Goal: Transaction & Acquisition: Purchase product/service

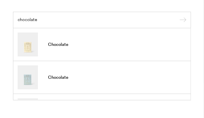
type input "chocolate"
click at [177, 16] on input "submit" at bounding box center [181, 20] width 9 height 9
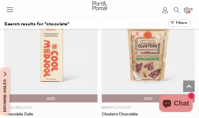
scroll to position [334, 0]
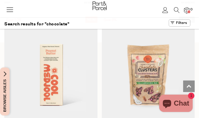
click at [181, 25] on button at bounding box center [180, 22] width 22 height 7
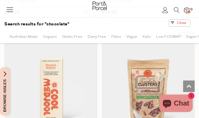
click at [73, 37] on span "Gluten Free" at bounding box center [72, 37] width 21 height 10
click at [97, 38] on span "Dairy Free" at bounding box center [100, 37] width 18 height 10
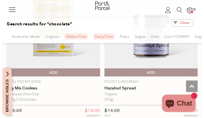
scroll to position [2162, 0]
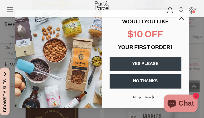
drag, startPoint x: 203, startPoint y: 14, endPoint x: 197, endPoint y: 55, distance: 41.6
click at [179, 19] on icon "Close dialog" at bounding box center [181, 17] width 4 height 4
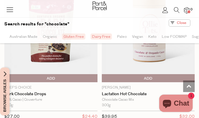
scroll to position [3885, 0]
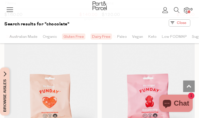
scroll to position [7960, 0]
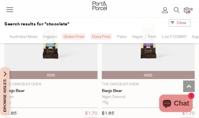
scroll to position [8605, 0]
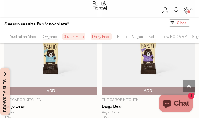
click at [133, 87] on span "Add To Parcel" at bounding box center [148, 91] width 90 height 9
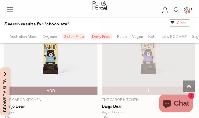
click at [188, 87] on button "button" at bounding box center [187, 91] width 16 height 8
type input "2"
click at [185, 87] on button "button" at bounding box center [187, 91] width 16 height 8
type input "3"
click at [185, 87] on button "button" at bounding box center [187, 91] width 16 height 8
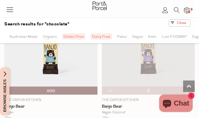
type input "4"
click at [185, 87] on button "button" at bounding box center [187, 91] width 16 height 8
type input "5"
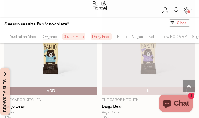
click at [189, 87] on button "button" at bounding box center [187, 91] width 16 height 8
type input "6"
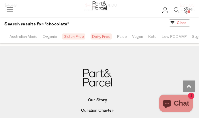
scroll to position [10392, 0]
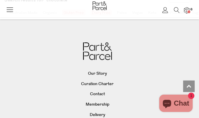
click at [13, 12] on icon at bounding box center [10, 9] width 8 height 8
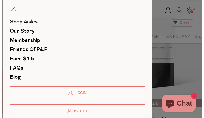
scroll to position [0, 0]
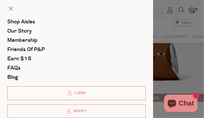
click at [179, 7] on div at bounding box center [102, 59] width 204 height 118
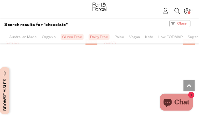
scroll to position [10228, 0]
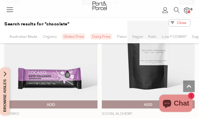
click at [179, 10] on icon at bounding box center [177, 10] width 6 height 6
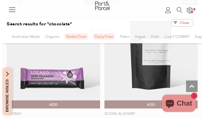
scroll to position [10392, 0]
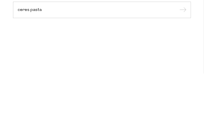
type input "ceres pasta"
click at [177, 6] on input "submit" at bounding box center [181, 10] width 9 height 9
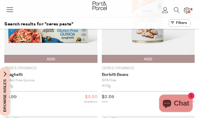
scroll to position [76, 0]
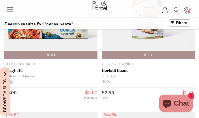
click at [56, 55] on span "Add To Parcel" at bounding box center [51, 55] width 90 height 9
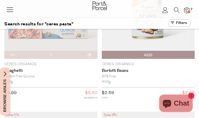
click at [90, 53] on button "button" at bounding box center [89, 55] width 16 height 8
type input "2"
click at [90, 53] on button "button" at bounding box center [89, 55] width 16 height 8
type input "3"
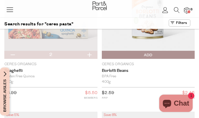
type input "3"
click at [90, 53] on button "button" at bounding box center [89, 55] width 16 height 8
type input "4"
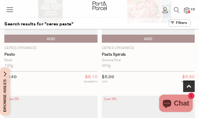
scroll to position [257, 0]
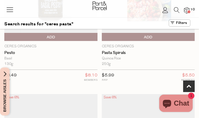
click at [159, 33] on span "Add To Parcel" at bounding box center [148, 37] width 90 height 9
click at [163, 34] on span "Adding..." at bounding box center [148, 37] width 90 height 9
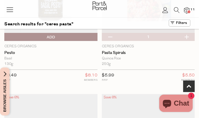
click at [192, 34] on button "button" at bounding box center [187, 37] width 16 height 8
type input "2"
click at [14, 9] on div at bounding box center [99, 6] width 199 height 13
click at [10, 14] on link at bounding box center [10, 12] width 8 height 6
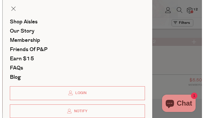
scroll to position [0, 0]
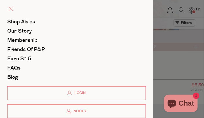
click at [10, 9] on span at bounding box center [11, 9] width 4 height 4
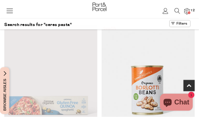
scroll to position [260, 0]
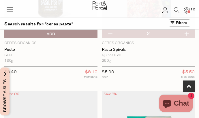
click at [176, 13] on link at bounding box center [177, 11] width 6 height 6
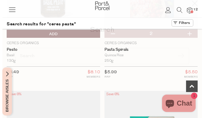
scroll to position [257, 0]
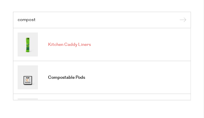
type input "compost"
click at [63, 47] on span "Kitchen Caddy Liners" at bounding box center [69, 45] width 43 height 6
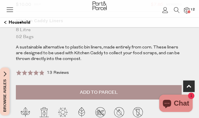
scroll to position [255, 0]
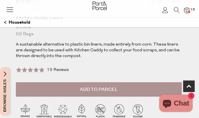
click at [95, 88] on span "Add to Parcel" at bounding box center [99, 89] width 38 height 7
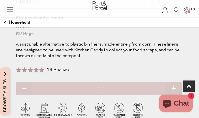
click at [9, 12] on icon at bounding box center [10, 9] width 8 height 8
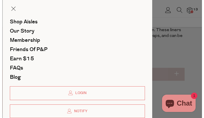
scroll to position [0, 0]
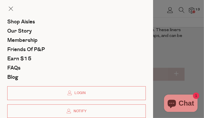
click at [181, 7] on div at bounding box center [102, 59] width 204 height 118
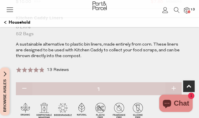
click at [178, 7] on icon at bounding box center [177, 10] width 6 height 6
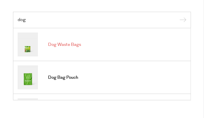
type input "dog"
click at [68, 45] on span "Dog Waste Bags" at bounding box center [64, 45] width 33 height 6
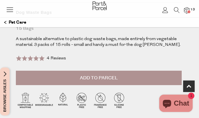
scroll to position [266, 0]
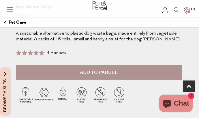
click at [102, 76] on button "Add to Parcel" at bounding box center [99, 72] width 166 height 14
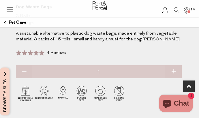
click at [8, 13] on icon at bounding box center [10, 9] width 8 height 8
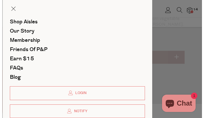
scroll to position [0, 0]
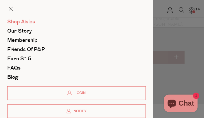
click at [16, 22] on span "Shop Aisles" at bounding box center [21, 22] width 28 height 8
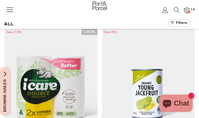
type input "6"
click at [178, 8] on icon at bounding box center [177, 10] width 6 height 6
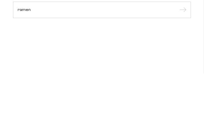
type input "ramen"
click at [177, 6] on input "submit" at bounding box center [181, 10] width 9 height 9
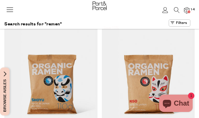
click at [176, 7] on div at bounding box center [99, 6] width 199 height 13
click at [177, 11] on icon at bounding box center [177, 10] width 6 height 6
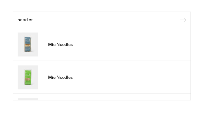
type input "noodles"
click at [177, 16] on input "submit" at bounding box center [181, 20] width 9 height 9
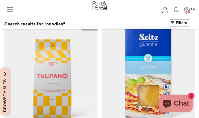
type input "4"
type input "2"
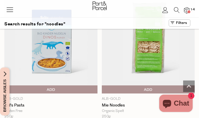
scroll to position [871, 0]
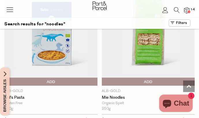
click at [149, 48] on img at bounding box center [148, 31] width 93 height 110
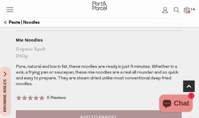
scroll to position [236, 0]
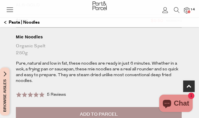
drag, startPoint x: 203, startPoint y: 8, endPoint x: 203, endPoint y: 23, distance: 14.7
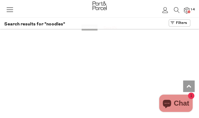
scroll to position [4859, 4]
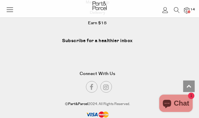
type input "4"
type input "2"
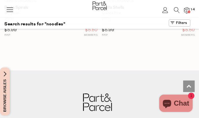
scroll to position [4741, 0]
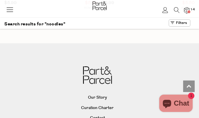
click at [174, 8] on li at bounding box center [174, 11] width 12 height 8
click at [176, 10] on icon at bounding box center [177, 10] width 6 height 6
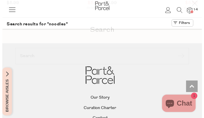
scroll to position [4814, 0]
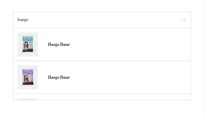
type input "banjo"
click at [177, 16] on input "submit" at bounding box center [181, 20] width 9 height 9
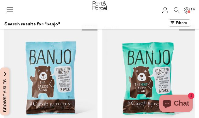
drag, startPoint x: 201, startPoint y: 12, endPoint x: 204, endPoint y: -5, distance: 17.2
click at [188, 12] on img at bounding box center [186, 10] width 5 height 6
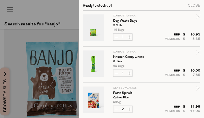
click at [62, 7] on div at bounding box center [102, 59] width 204 height 118
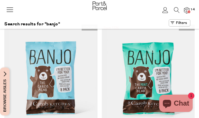
click at [179, 8] on icon at bounding box center [177, 10] width 6 height 6
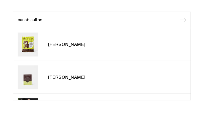
type input "carob sultan"
click at [66, 47] on span "[PERSON_NAME]" at bounding box center [66, 45] width 37 height 6
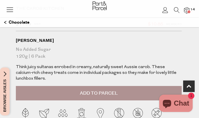
scroll to position [234, 0]
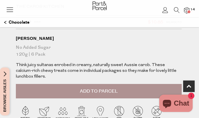
click at [87, 96] on button "Add to Parcel" at bounding box center [99, 91] width 166 height 14
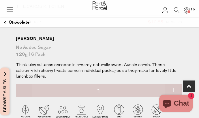
click at [111, 27] on div "$11.99 RRP $10.85 Members" at bounding box center [99, 23] width 166 height 14
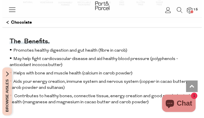
scroll to position [0, 0]
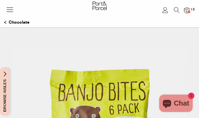
click at [187, 12] on img at bounding box center [186, 10] width 5 height 6
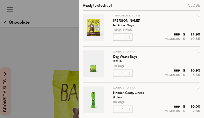
click at [10, 35] on div at bounding box center [102, 59] width 204 height 118
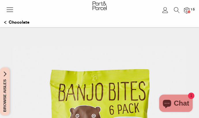
click at [12, 11] on icon at bounding box center [10, 9] width 8 height 8
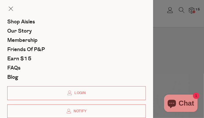
click at [183, 39] on div at bounding box center [102, 59] width 204 height 118
